Goal: Transaction & Acquisition: Book appointment/travel/reservation

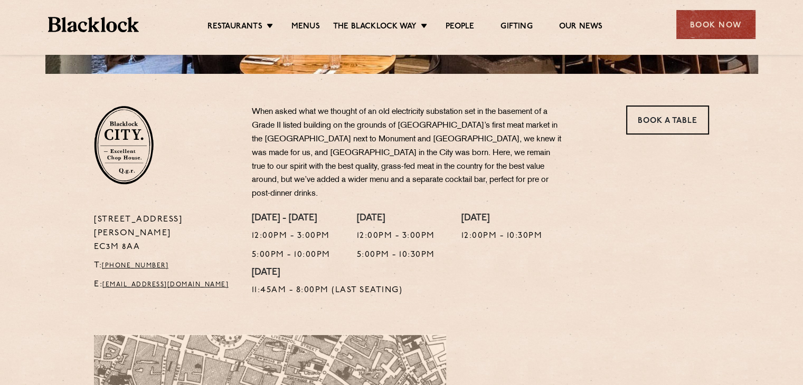
scroll to position [314, 0]
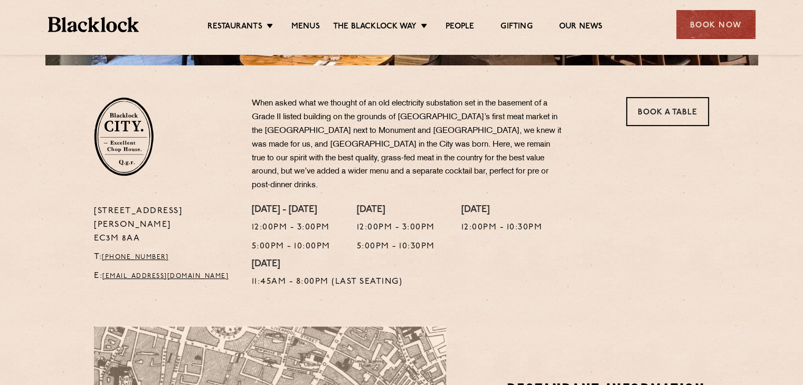
drag, startPoint x: 141, startPoint y: 211, endPoint x: 93, endPoint y: 201, distance: 49.1
click at [93, 205] on div "13 Philpot Lane EC3M 8AA T: +44 20 7998 7676 E: city@theblacklock.com" at bounding box center [165, 250] width 158 height 90
copy p "13 Philpot Lane EC3M 8AA"
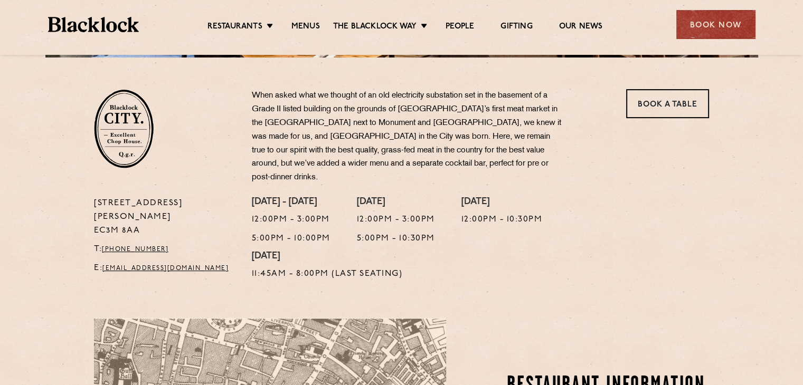
scroll to position [321, 0]
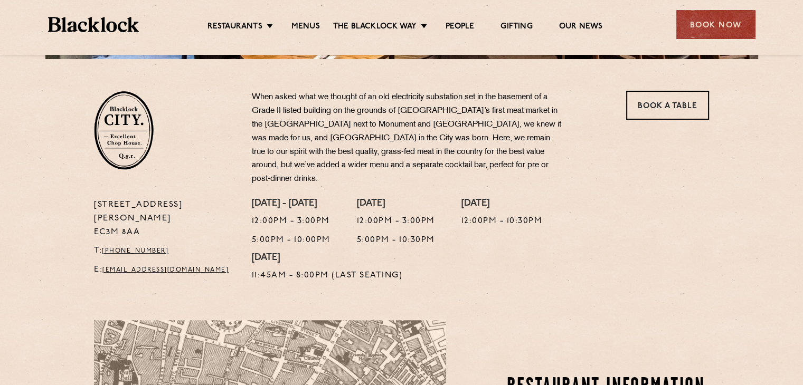
click at [607, 171] on div "When asked what we thought of an old electricity substation set in the basement…" at bounding box center [428, 145] width 368 height 108
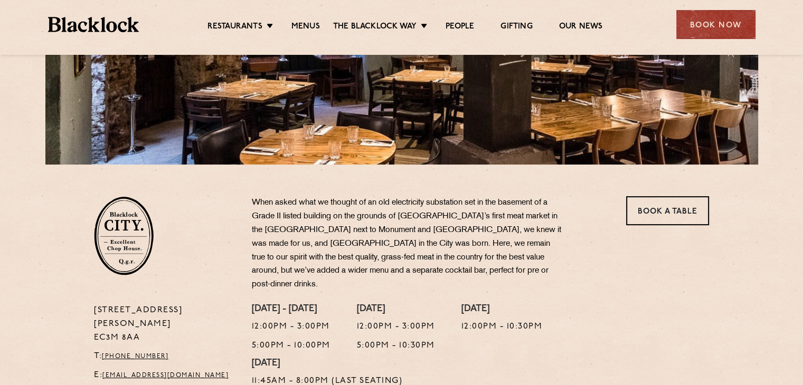
scroll to position [217, 0]
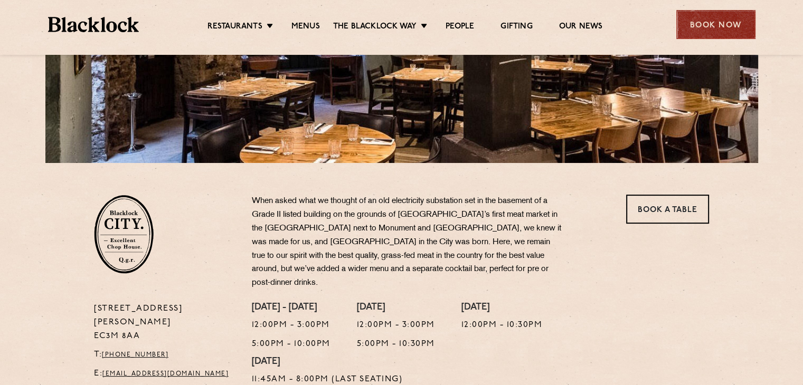
click at [703, 29] on div "Book Now" at bounding box center [715, 24] width 79 height 29
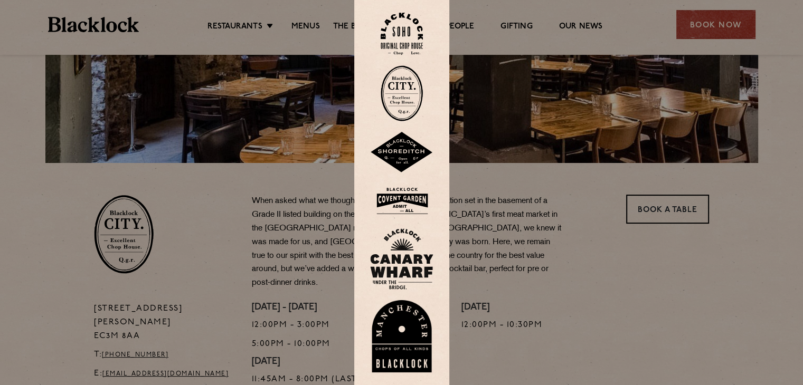
click at [406, 106] on img at bounding box center [401, 93] width 42 height 56
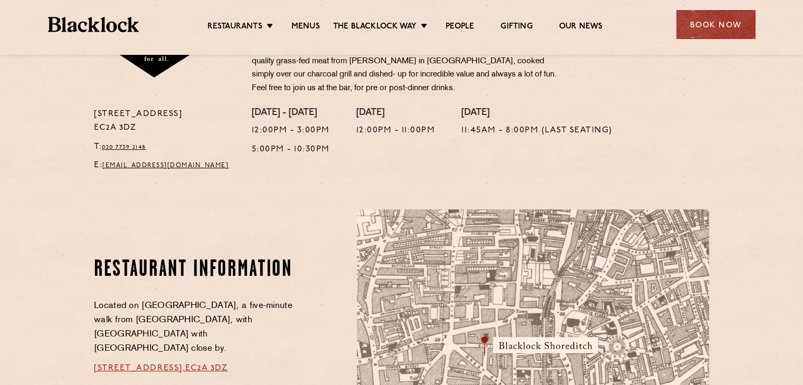
scroll to position [412, 0]
drag, startPoint x: 101, startPoint y: 119, endPoint x: 75, endPoint y: 111, distance: 26.9
click at [75, 111] on section "28-30 Rivington Street EC2A 3DZ T: 020 7739 2148 E: shoreditch@theblacklock.com…" at bounding box center [401, 72] width 803 height 209
copy p "28-30 Rivington Street EC2A 3DZ"
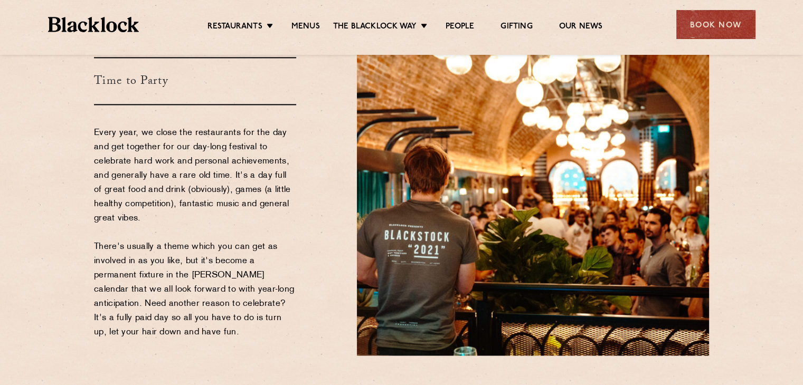
scroll to position [1564, 0]
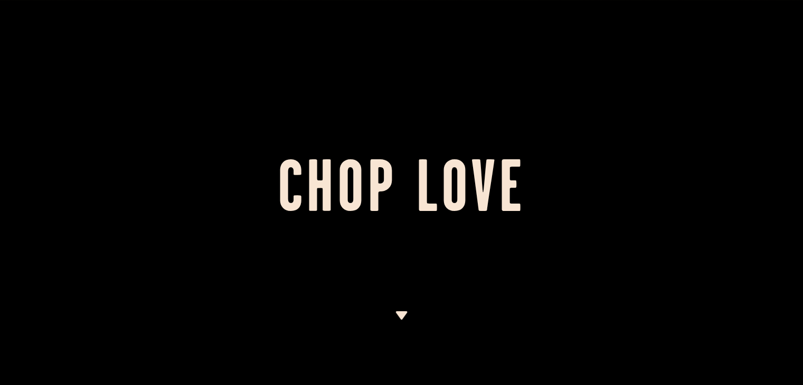
drag, startPoint x: 809, startPoint y: 24, endPoint x: 810, endPoint y: -46, distance: 69.7
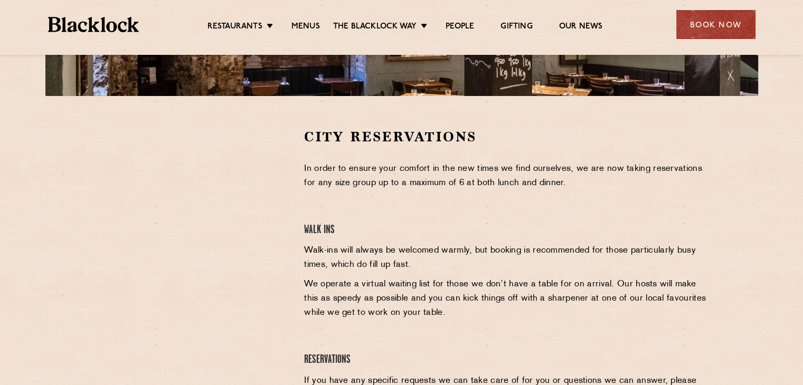
scroll to position [284, 0]
